Goal: Information Seeking & Learning: Learn about a topic

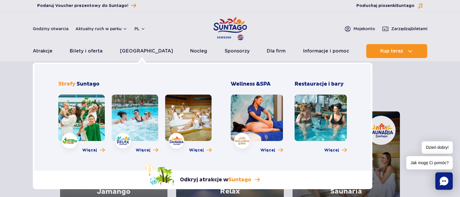
click at [78, 114] on link at bounding box center [81, 118] width 46 height 46
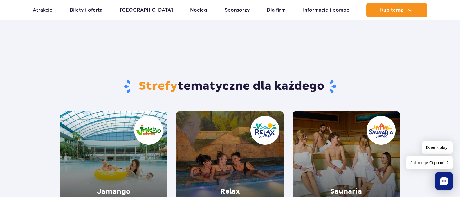
scroll to position [87, 0]
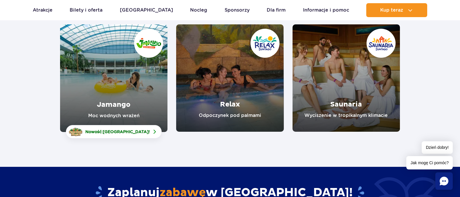
click at [222, 90] on link "Relax" at bounding box center [229, 77] width 107 height 107
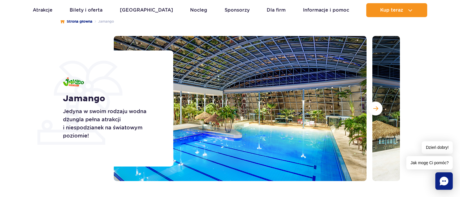
scroll to position [116, 0]
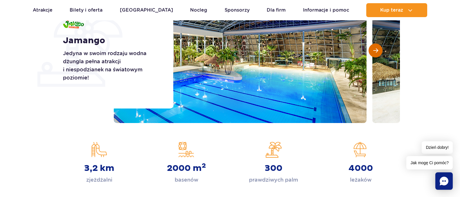
click at [372, 53] on button "Następny slajd" at bounding box center [375, 51] width 14 height 14
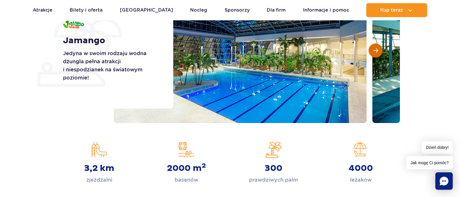
click at [372, 53] on button "Następny slajd" at bounding box center [375, 51] width 14 height 14
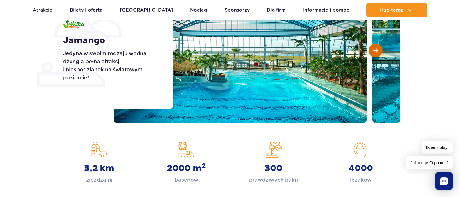
click at [372, 53] on button "Następny slajd" at bounding box center [375, 51] width 14 height 14
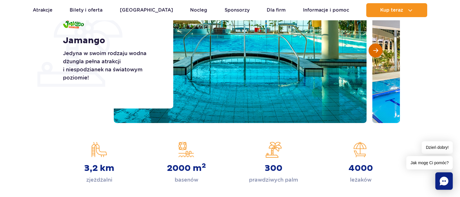
click at [372, 53] on button "Następny slajd" at bounding box center [375, 51] width 14 height 14
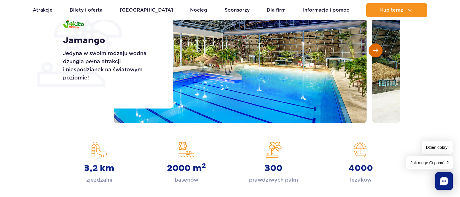
click at [372, 53] on button "Następny slajd" at bounding box center [375, 51] width 14 height 14
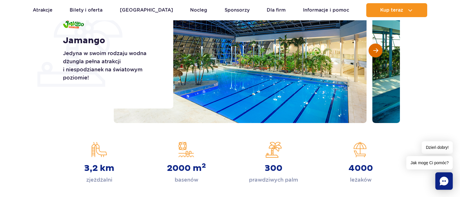
click at [372, 53] on button "Następny slajd" at bounding box center [375, 51] width 14 height 14
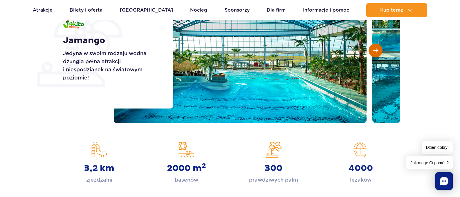
click at [372, 53] on button "Następny slajd" at bounding box center [375, 51] width 14 height 14
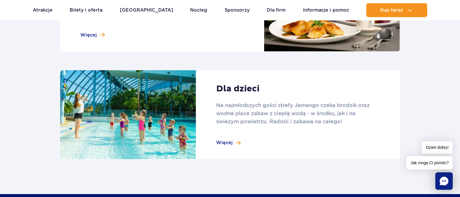
scroll to position [899, 0]
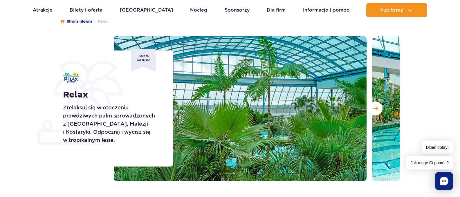
scroll to position [116, 0]
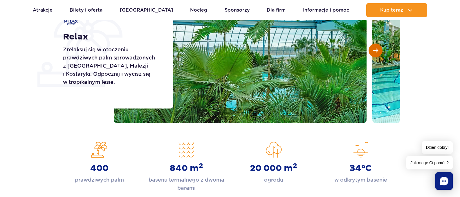
click at [375, 51] on span "Następny slajd" at bounding box center [375, 50] width 5 height 5
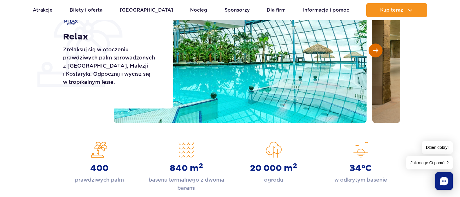
click at [375, 51] on span "Następny slajd" at bounding box center [375, 50] width 5 height 5
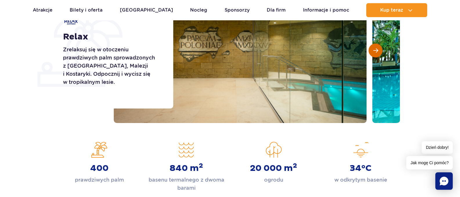
click at [375, 51] on span "Następny slajd" at bounding box center [375, 50] width 5 height 5
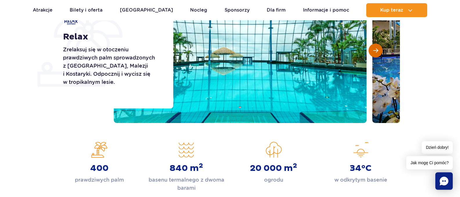
click at [375, 51] on span "Następny slajd" at bounding box center [375, 50] width 5 height 5
